Goal: Check status

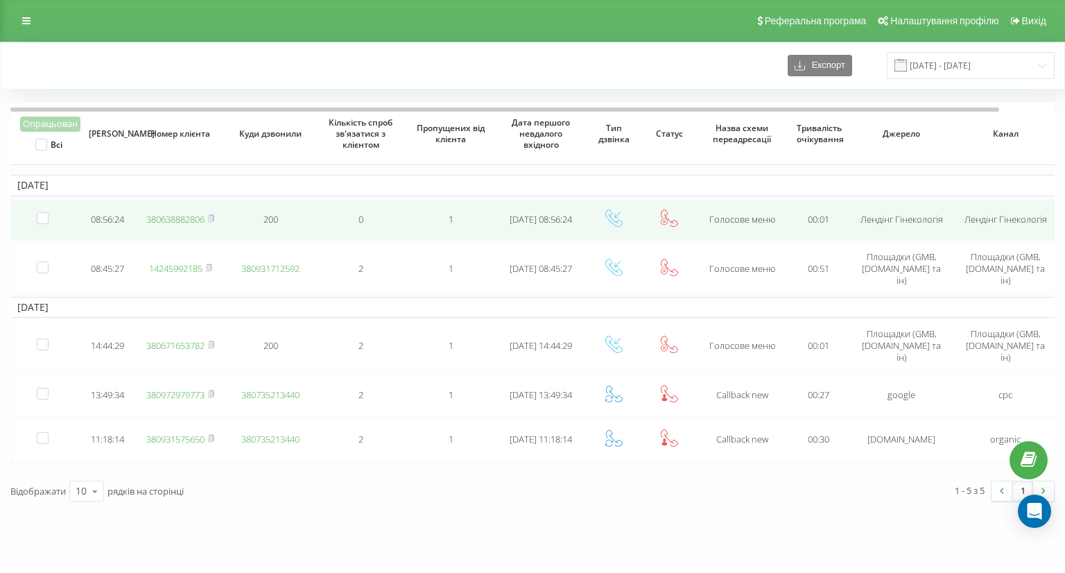
click at [191, 216] on link "380638882806" at bounding box center [175, 219] width 58 height 12
click at [212, 220] on rect at bounding box center [210, 219] width 4 height 6
